Goal: Complete application form

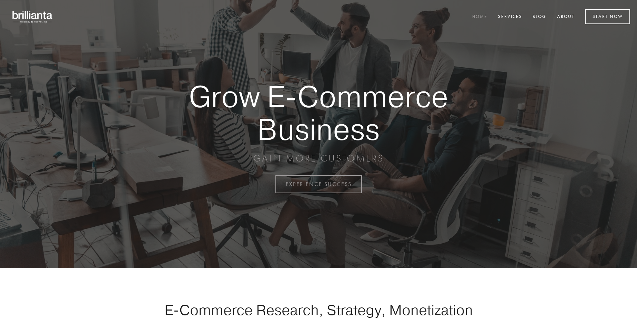
scroll to position [1807, 0]
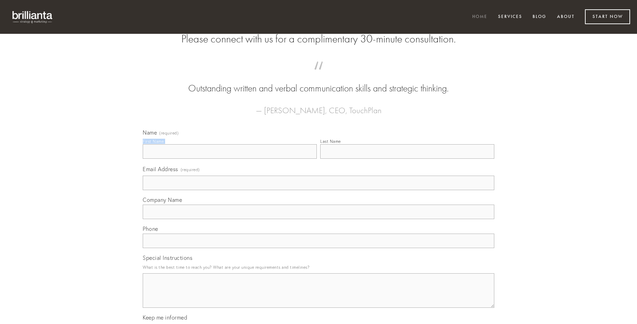
type input "[PERSON_NAME]"
click at [407, 159] on input "Last Name" at bounding box center [407, 151] width 174 height 14
type input "[PERSON_NAME]"
click at [318, 190] on input "Email Address (required)" at bounding box center [319, 182] width 352 height 14
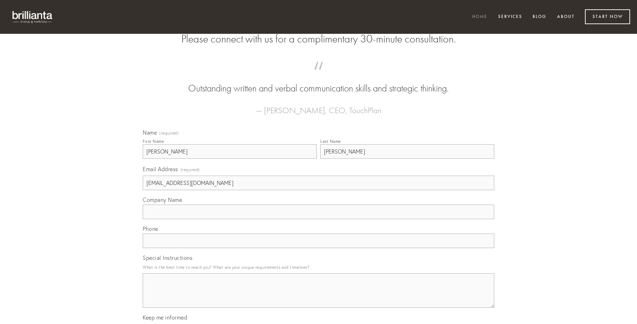
type input "[EMAIL_ADDRESS][DOMAIN_NAME]"
click at [318, 219] on input "Company Name" at bounding box center [319, 211] width 352 height 14
type input "calco"
click at [318, 248] on input "text" at bounding box center [319, 240] width 352 height 14
click at [318, 296] on textarea "Special Instructions" at bounding box center [319, 290] width 352 height 34
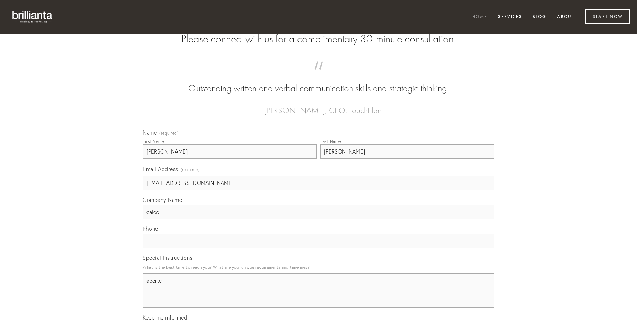
type textarea "aperte"
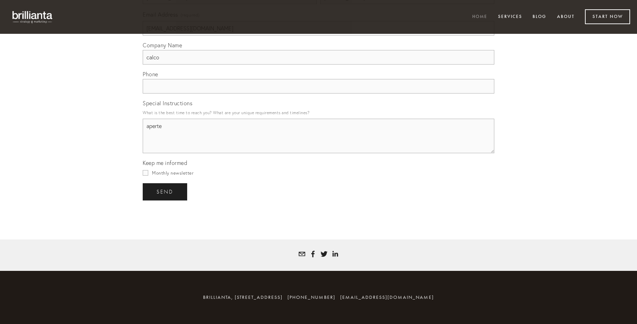
click at [165, 191] on span "send" at bounding box center [164, 192] width 17 height 6
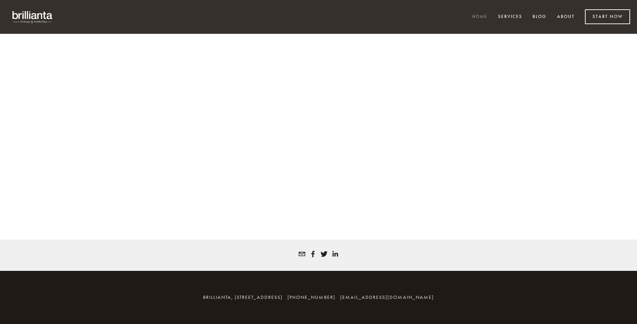
scroll to position [1797, 0]
